Goal: Find specific page/section: Find specific page/section

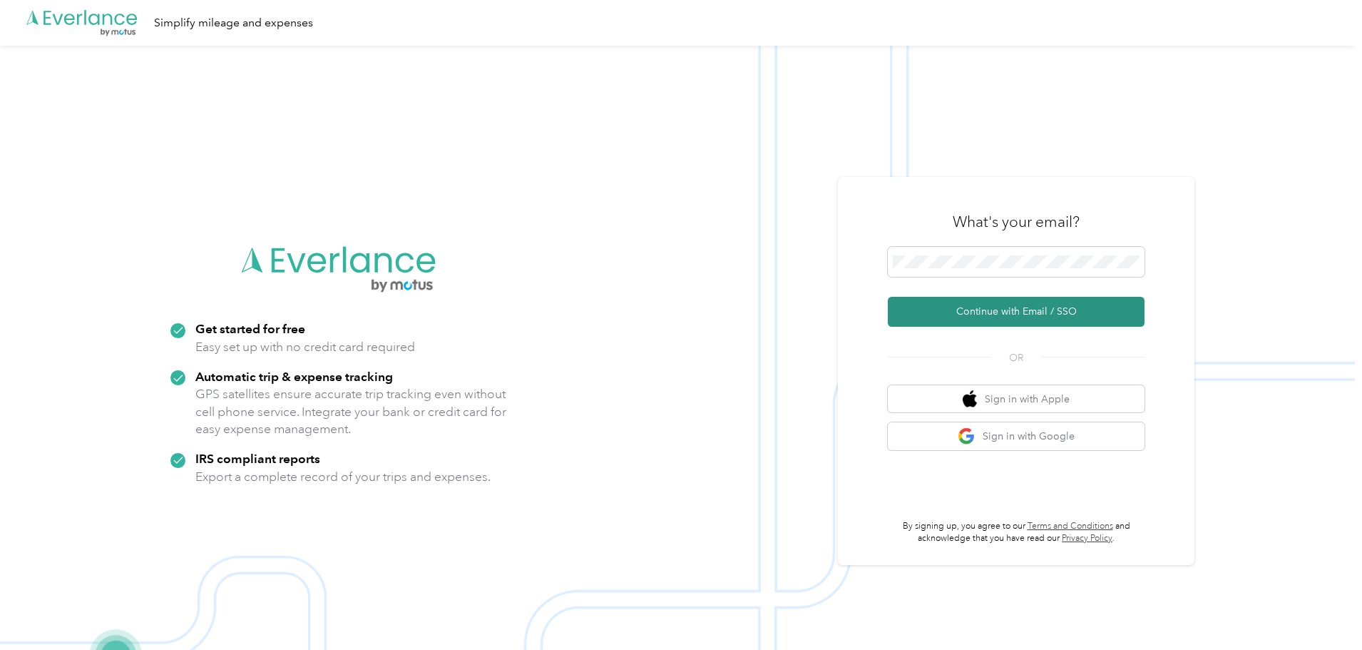
click at [988, 312] on button "Continue with Email / SSO" at bounding box center [1016, 312] width 257 height 30
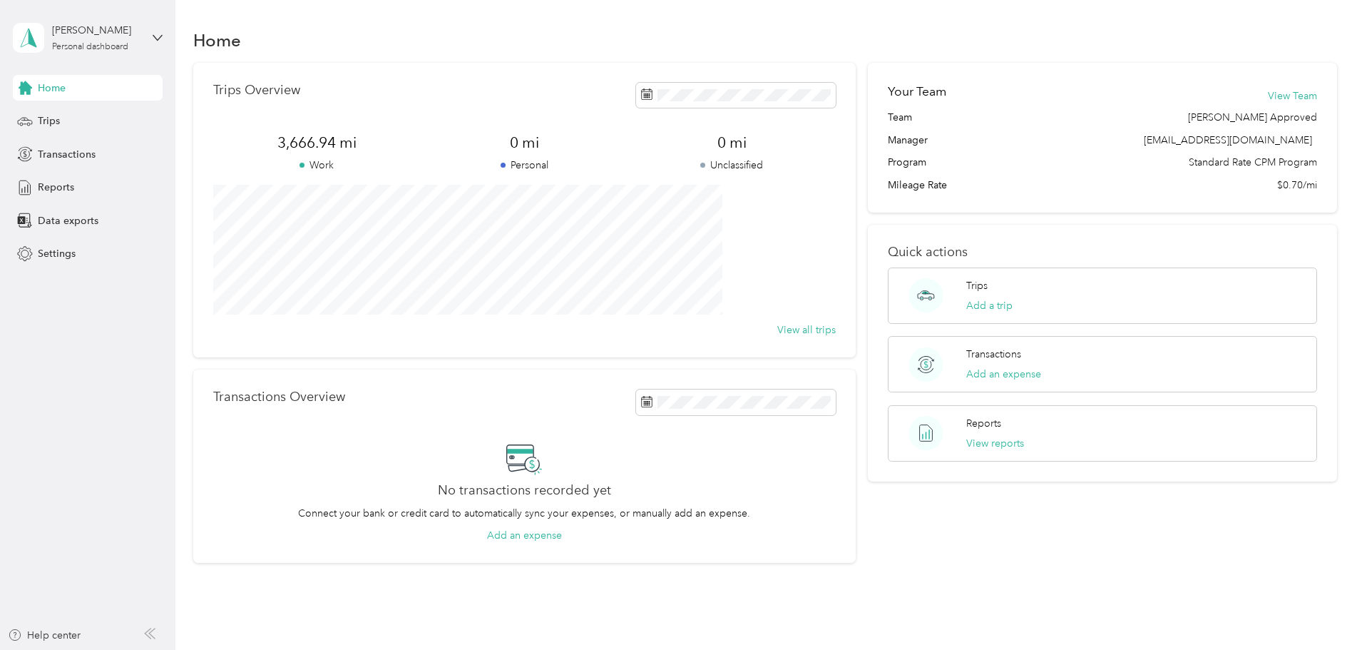
click at [1275, 269] on div "Trips Overview 3,666.94 mi Work 0 mi Personal 0 mi Unclassified View all trips …" at bounding box center [765, 313] width 1145 height 501
click at [52, 122] on span "Trips" at bounding box center [49, 120] width 22 height 15
